Goal: Subscribe to service/newsletter

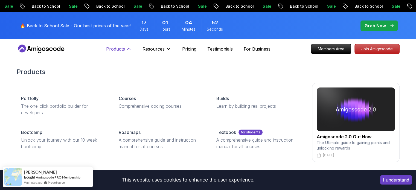
click at [129, 47] on icon at bounding box center [128, 48] width 5 height 5
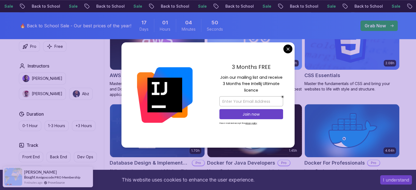
scroll to position [446, 0]
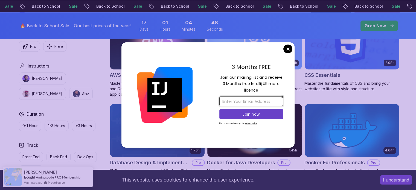
click at [235, 102] on input "email" at bounding box center [251, 101] width 64 height 10
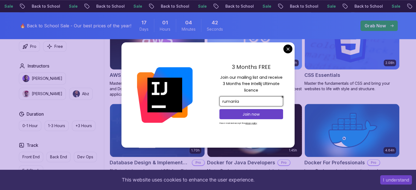
type input "rumanlanikhil@gmail.com"
click at [245, 115] on p "Join now" at bounding box center [251, 114] width 52 height 5
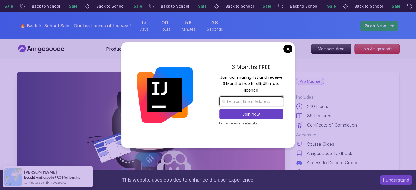
click at [255, 104] on input "email" at bounding box center [251, 101] width 64 height 10
